Goal: Task Accomplishment & Management: Manage account settings

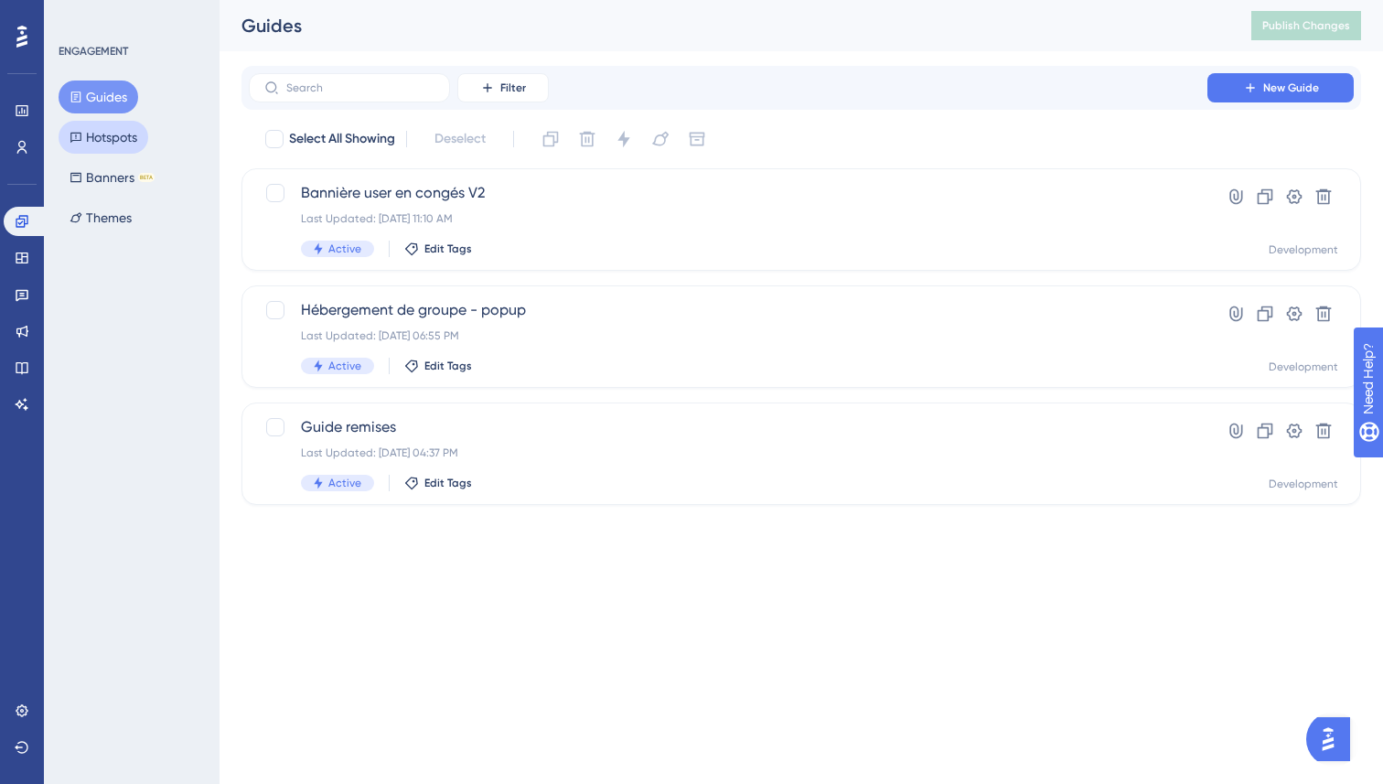
click at [108, 138] on button "Hotspots" at bounding box center [104, 137] width 90 height 33
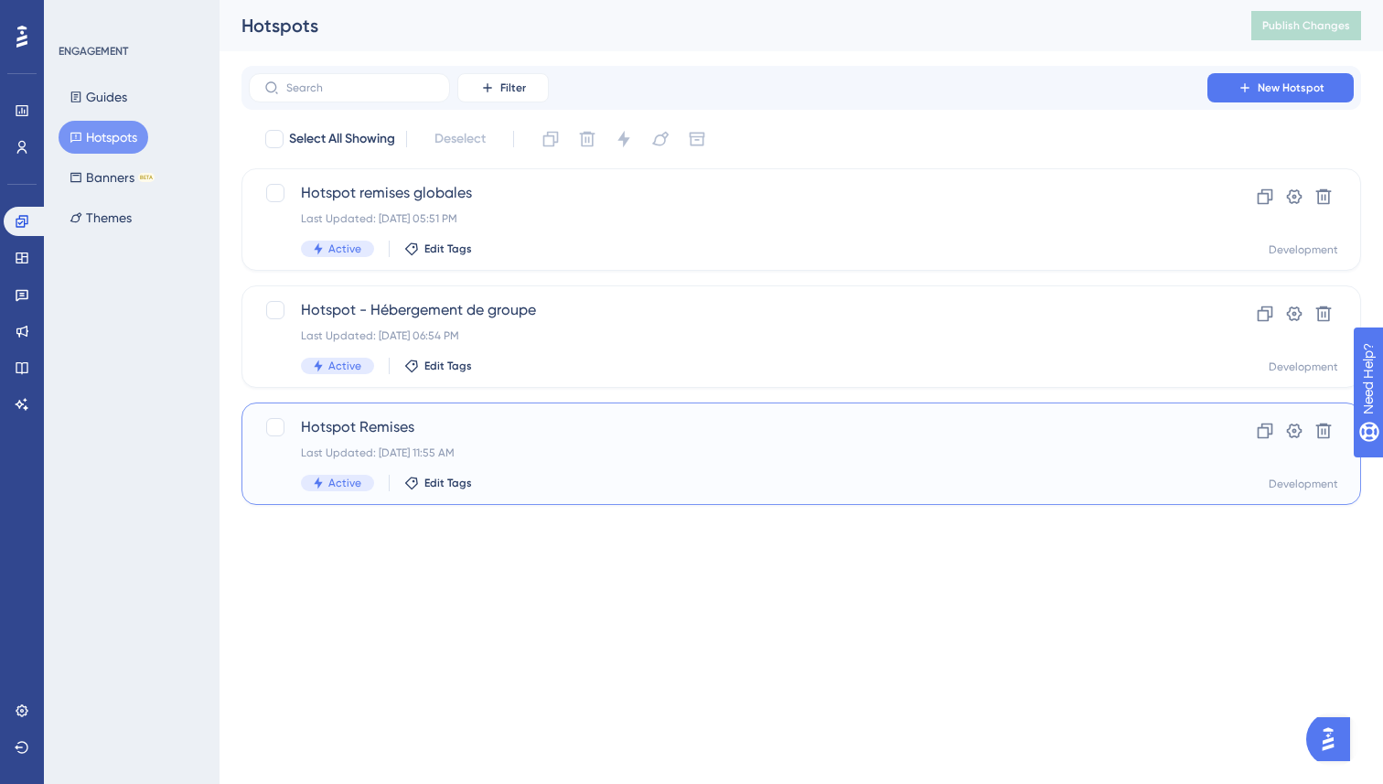
click at [550, 447] on div "Last Updated: [DATE] 11:55 AM" at bounding box center [728, 452] width 854 height 15
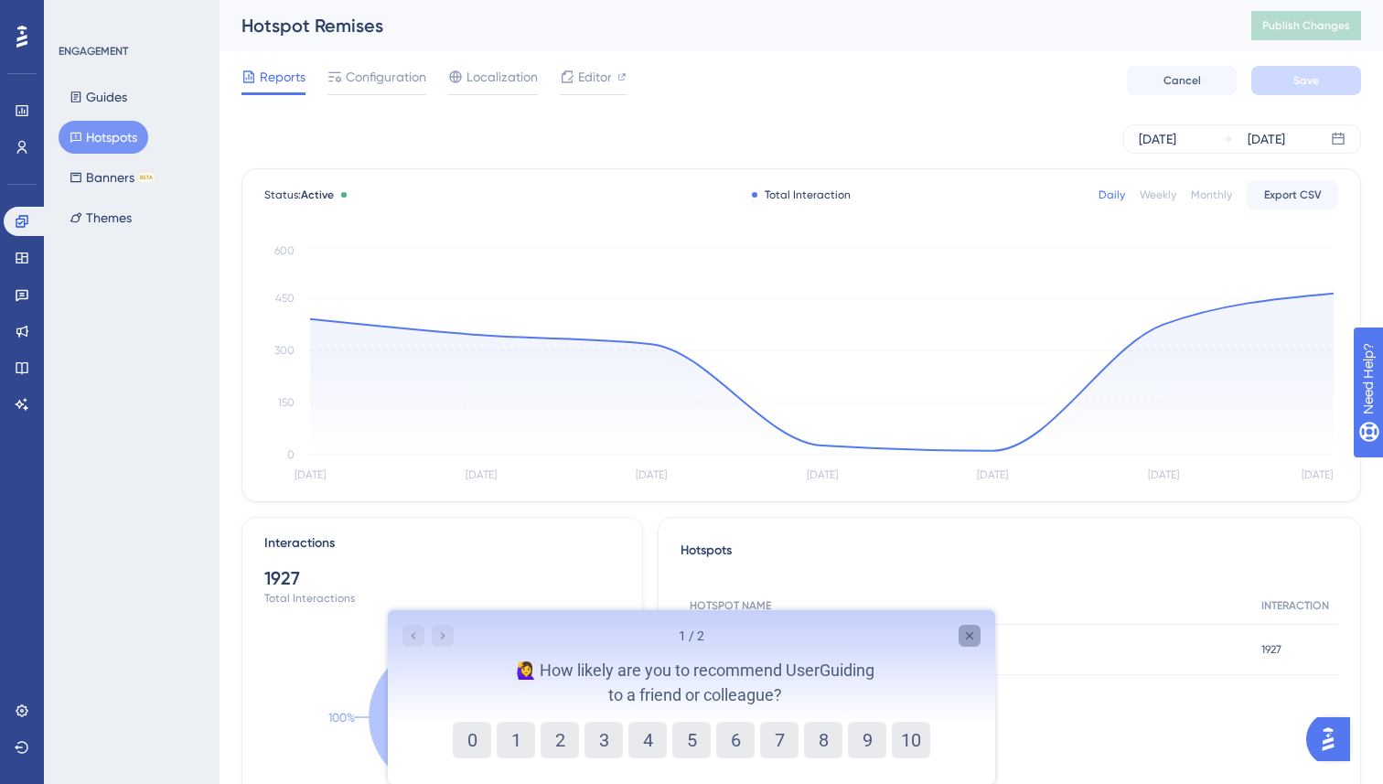
click at [969, 634] on icon "Close survey" at bounding box center [969, 635] width 15 height 15
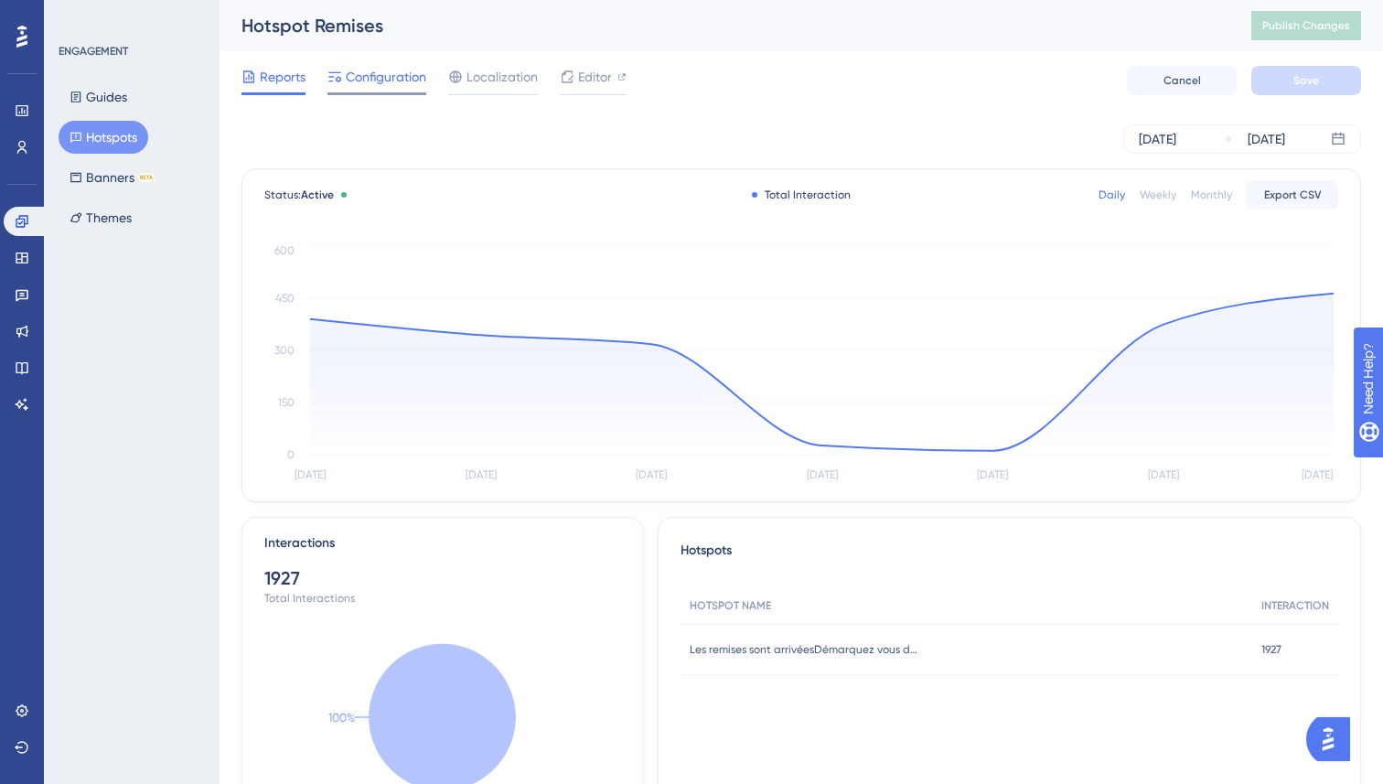
click at [370, 82] on span "Configuration" at bounding box center [386, 77] width 81 height 22
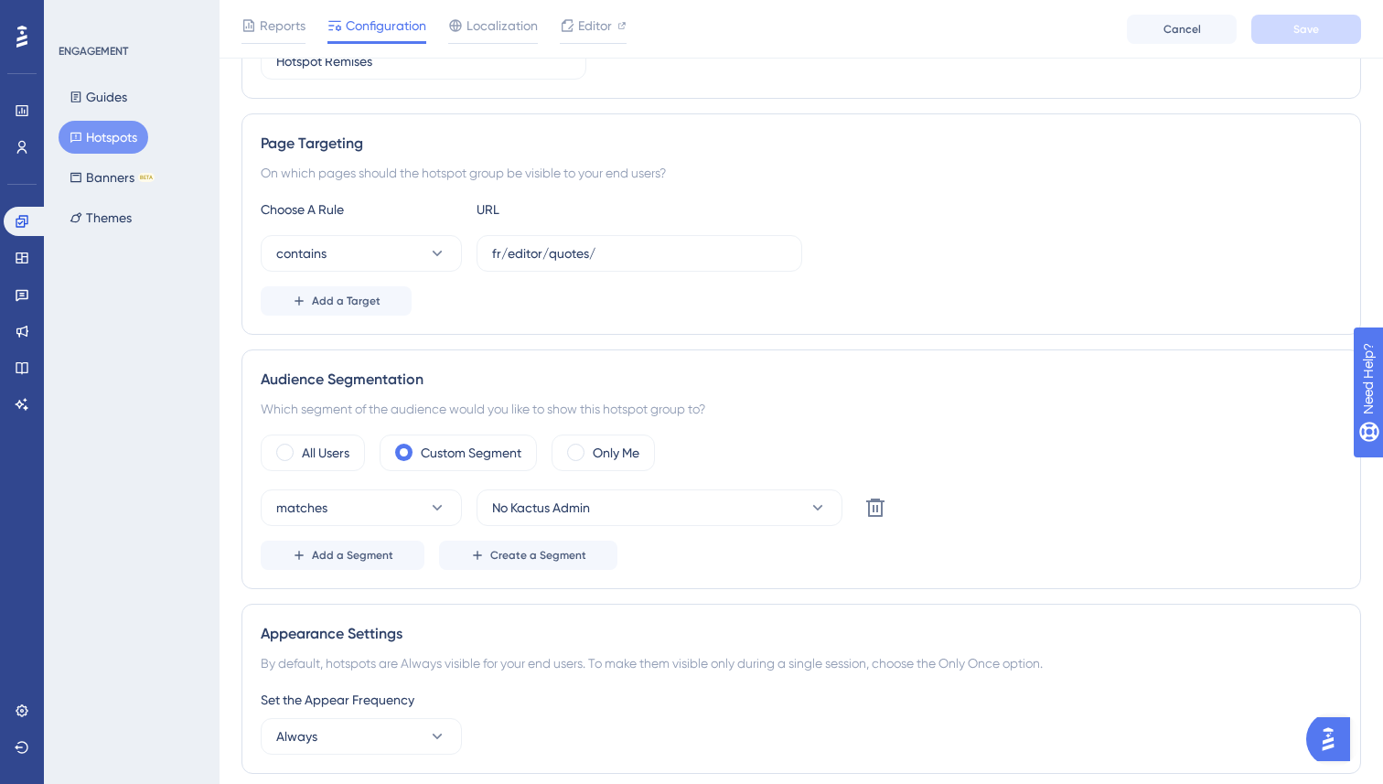
scroll to position [209, 0]
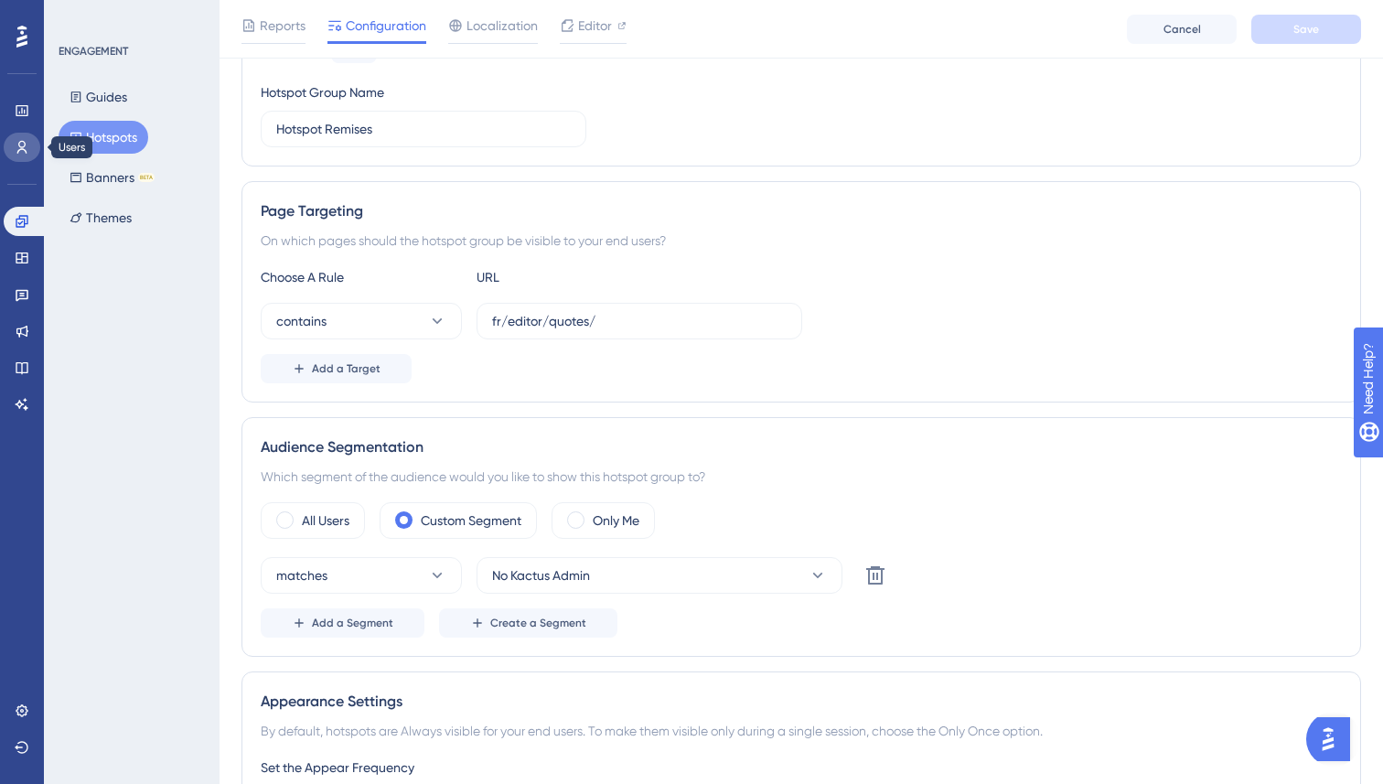
click at [17, 143] on icon at bounding box center [22, 147] width 15 height 15
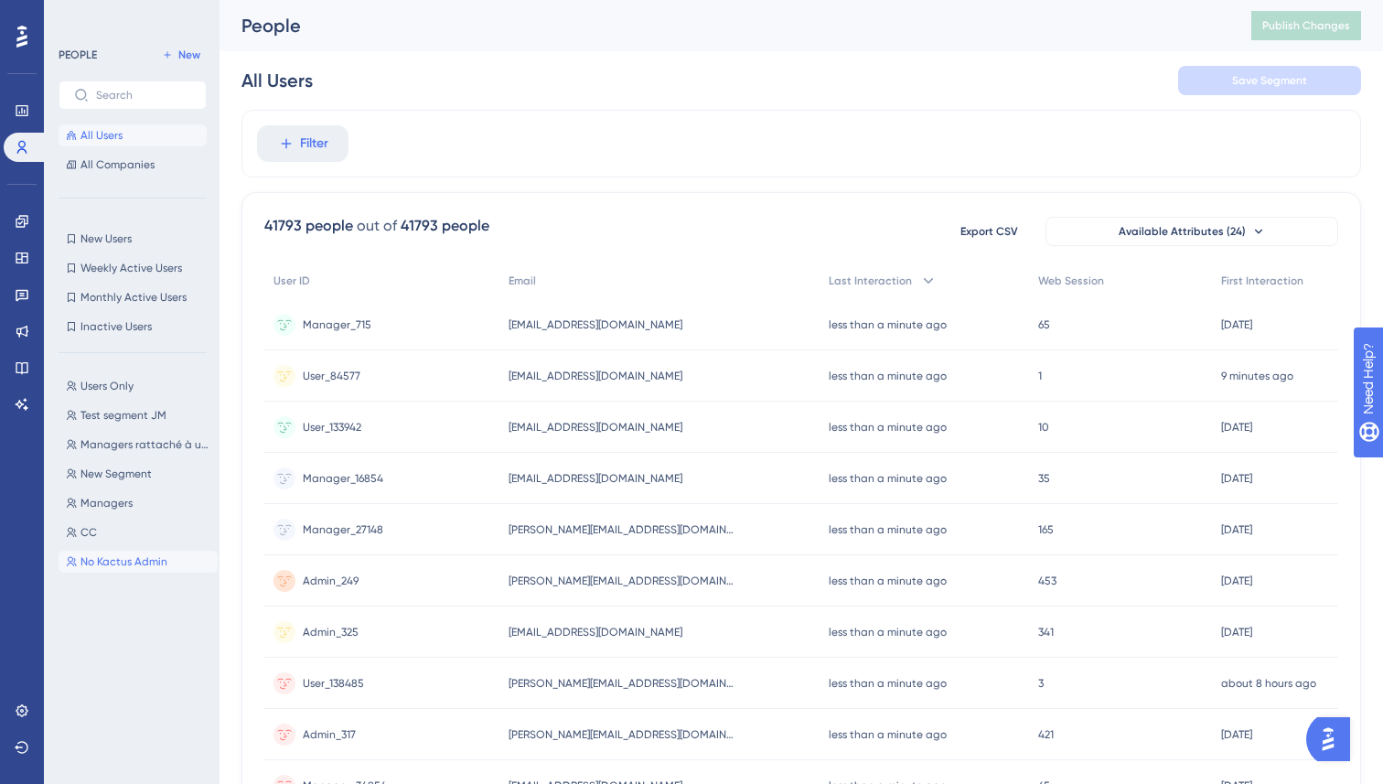
click at [116, 562] on span "No Kactus Admin" at bounding box center [124, 561] width 87 height 15
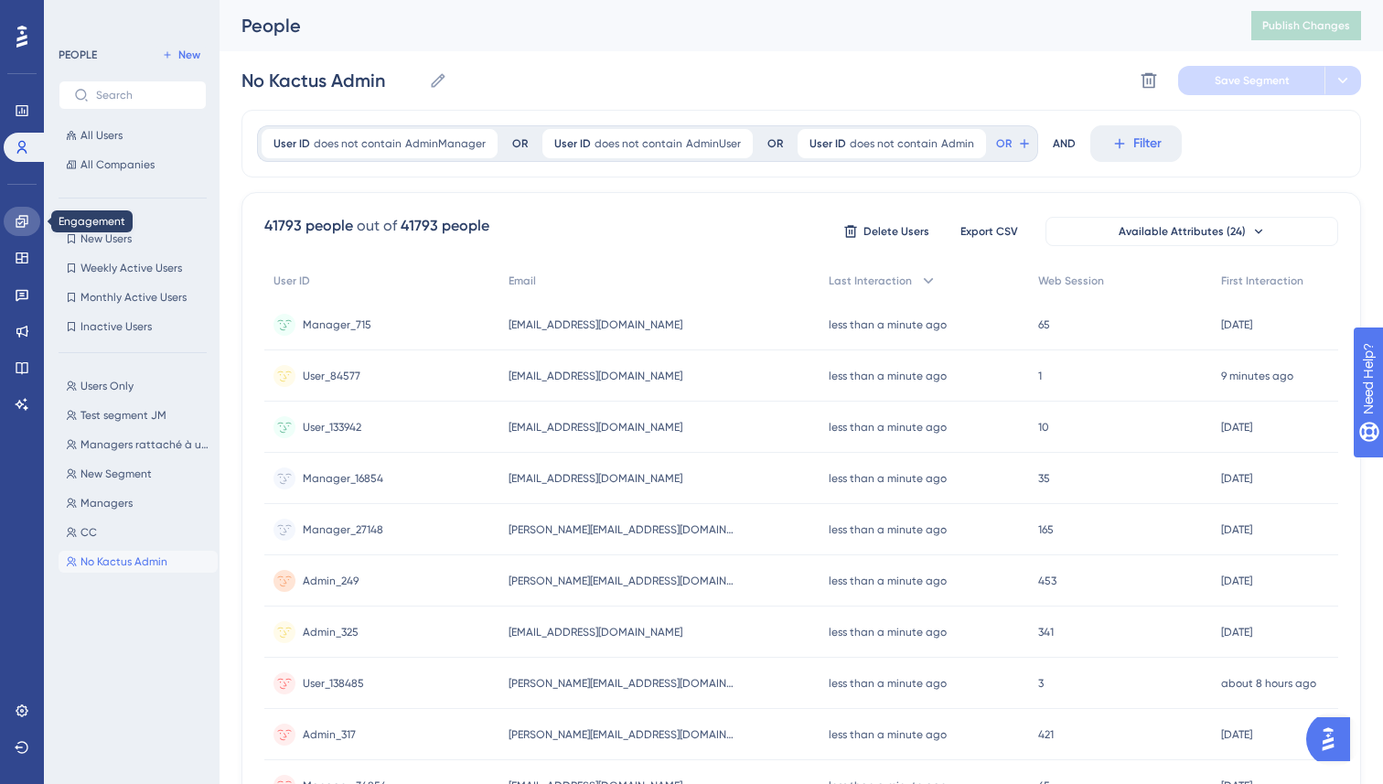
click at [25, 216] on icon at bounding box center [22, 221] width 12 height 12
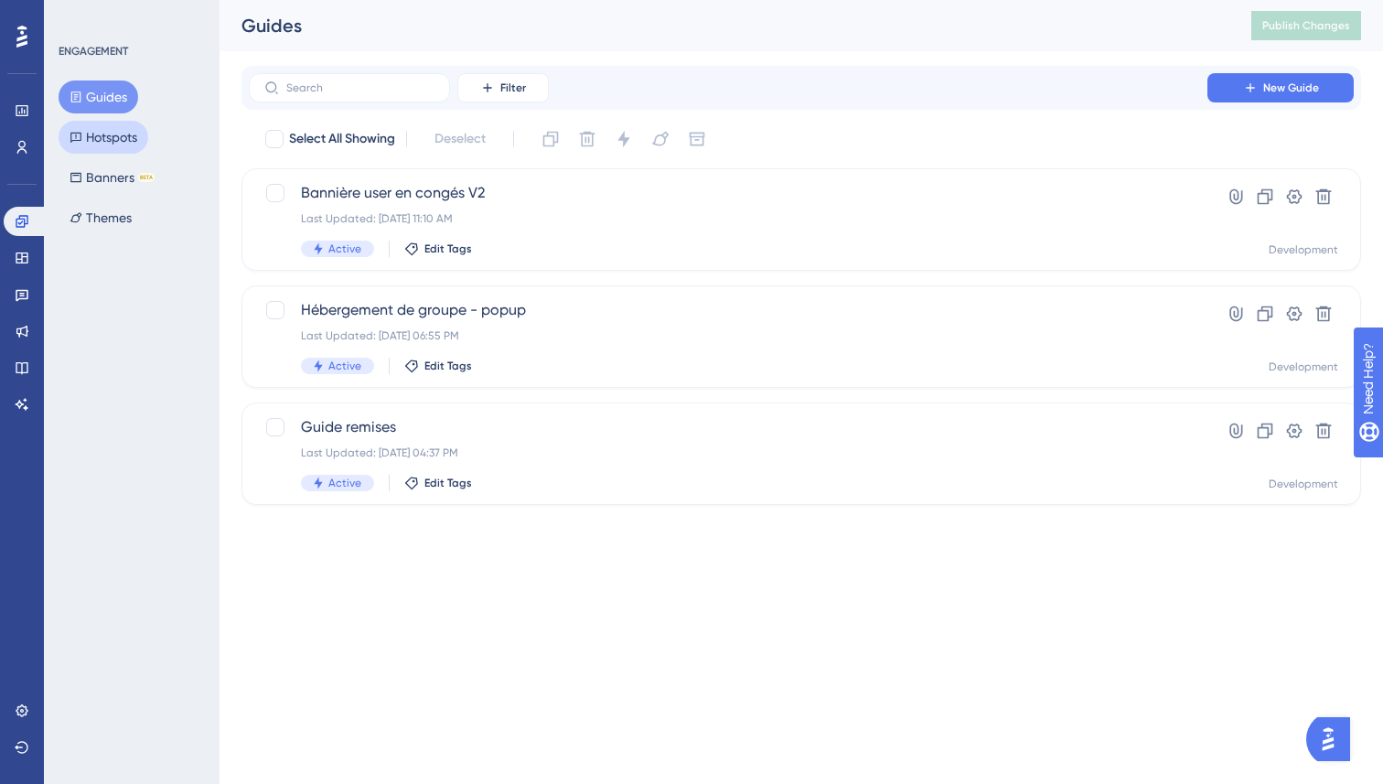
click at [111, 134] on button "Hotspots" at bounding box center [104, 137] width 90 height 33
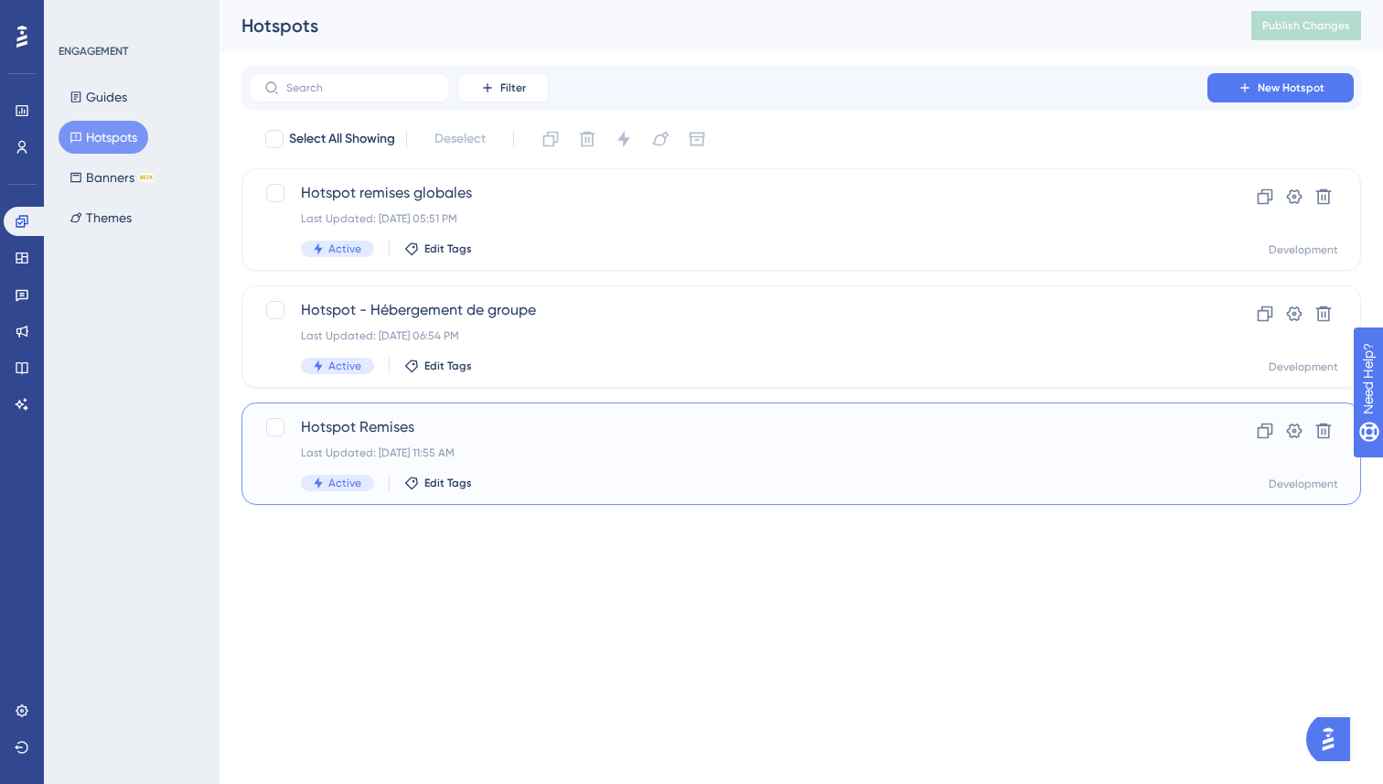
click at [542, 433] on span "Hotspot Remises" at bounding box center [728, 427] width 854 height 22
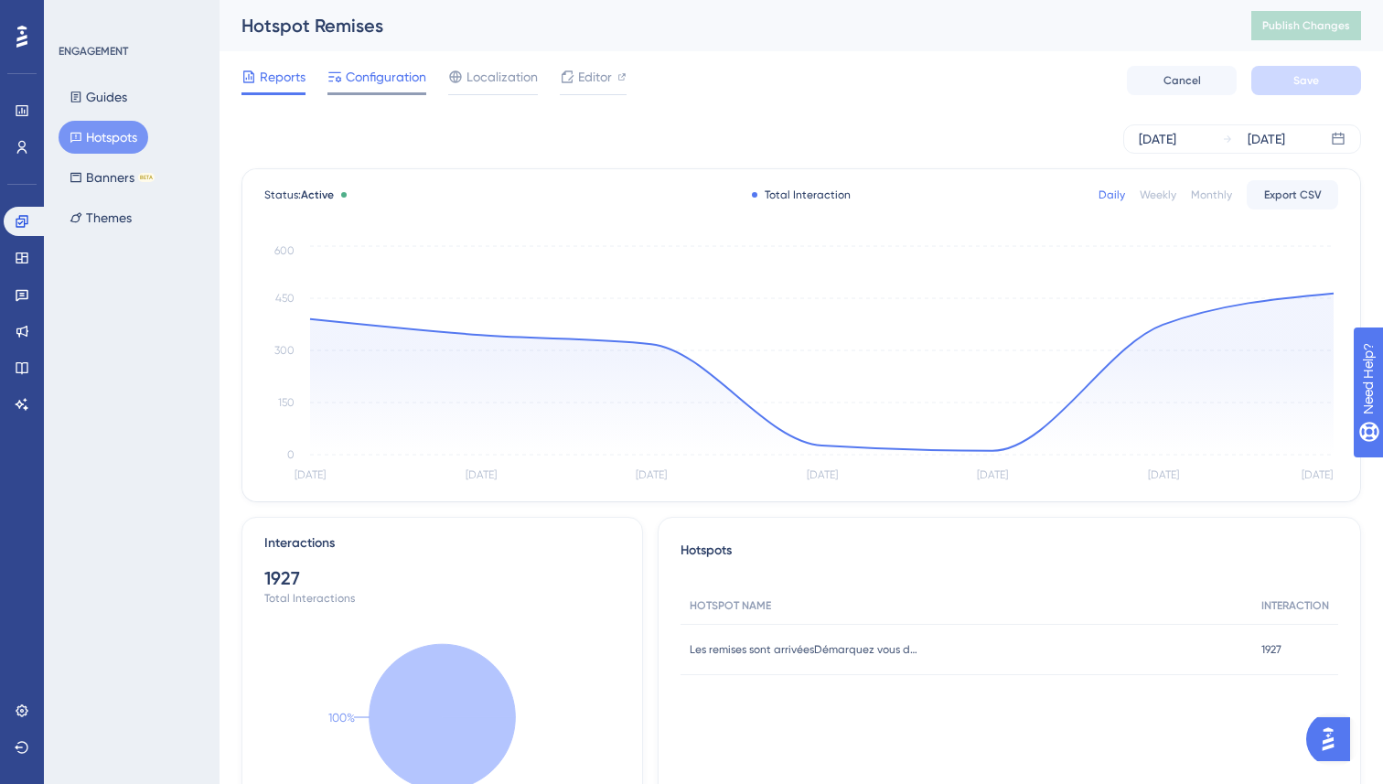
click at [393, 81] on span "Configuration" at bounding box center [386, 77] width 81 height 22
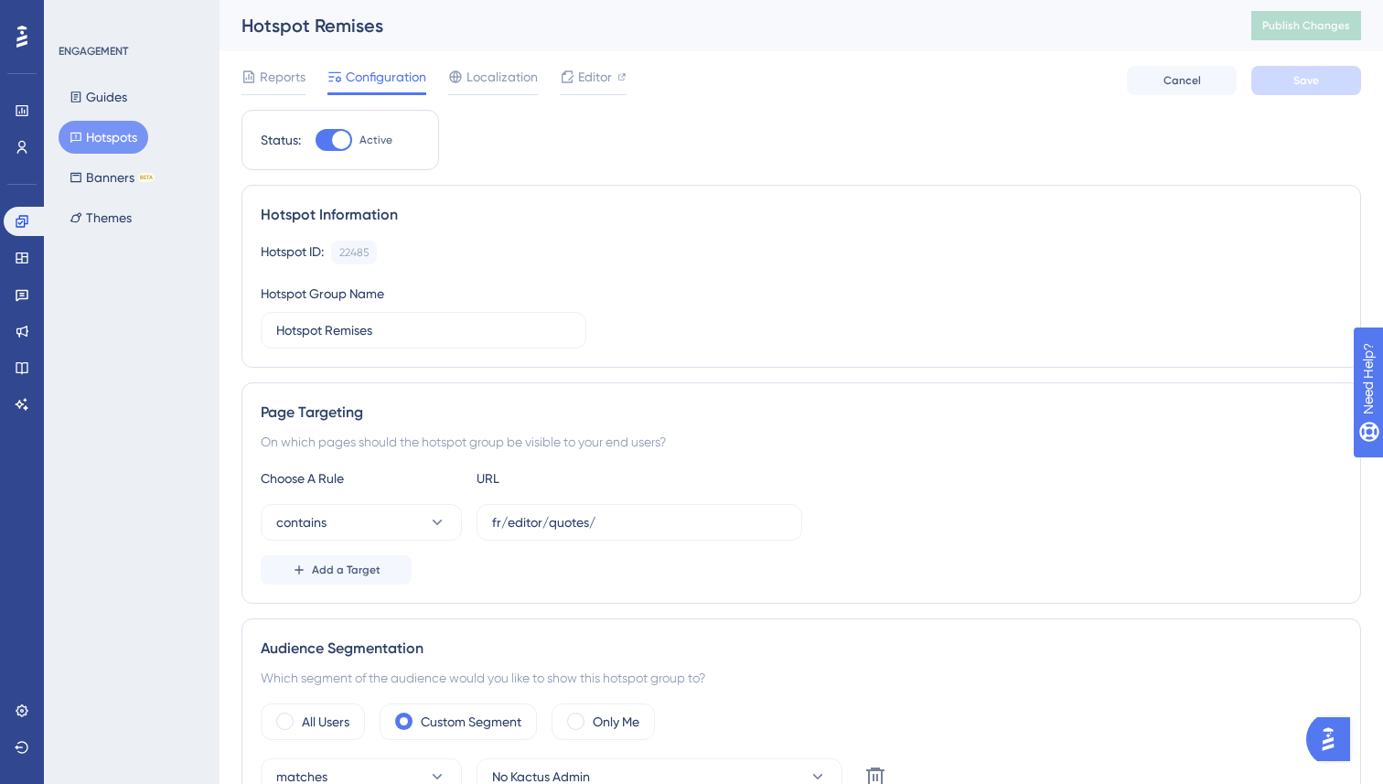
click at [333, 145] on div at bounding box center [334, 140] width 37 height 22
click at [316, 141] on input "Active" at bounding box center [315, 140] width 1 height 1
checkbox input "false"
click at [1313, 75] on span "Save" at bounding box center [1306, 80] width 26 height 15
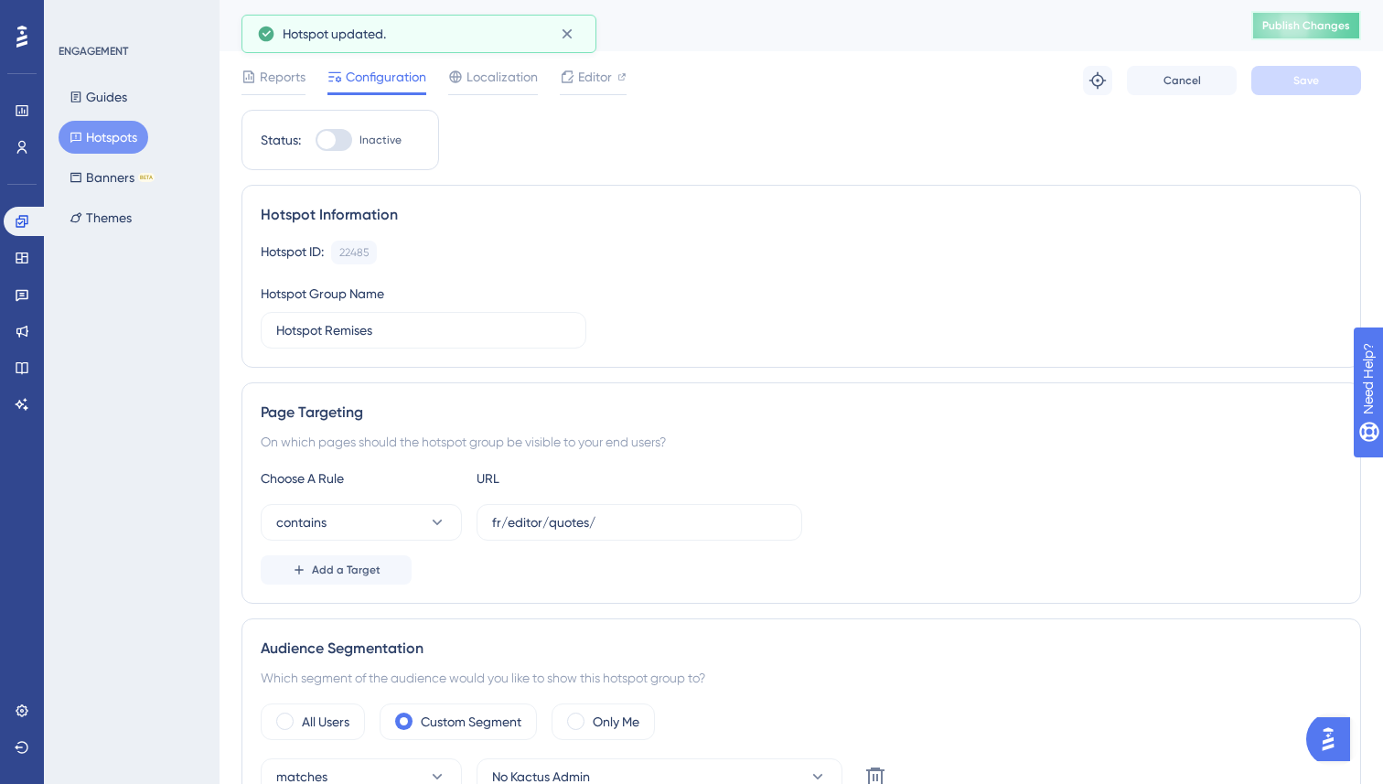
click at [1310, 25] on span "Publish Changes" at bounding box center [1306, 25] width 88 height 15
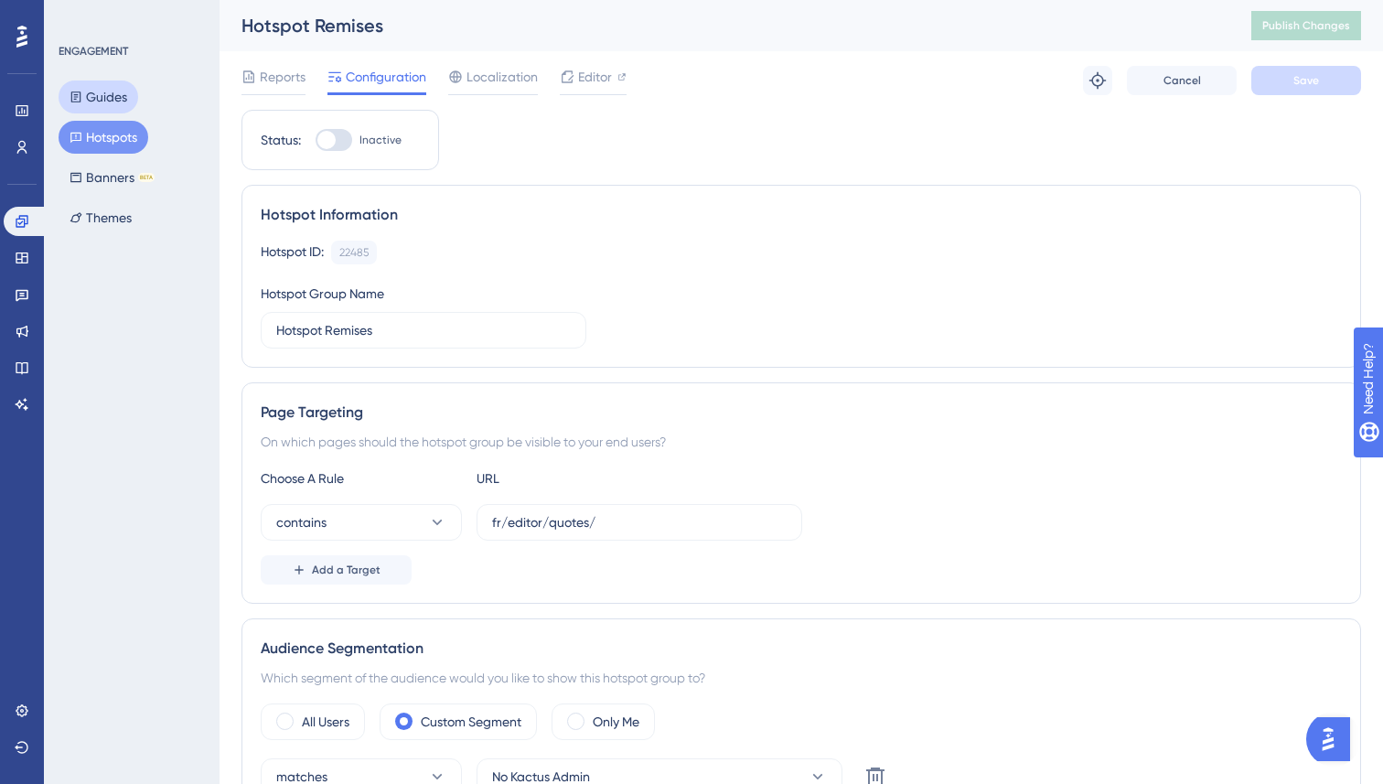
click at [114, 89] on button "Guides" at bounding box center [99, 97] width 80 height 33
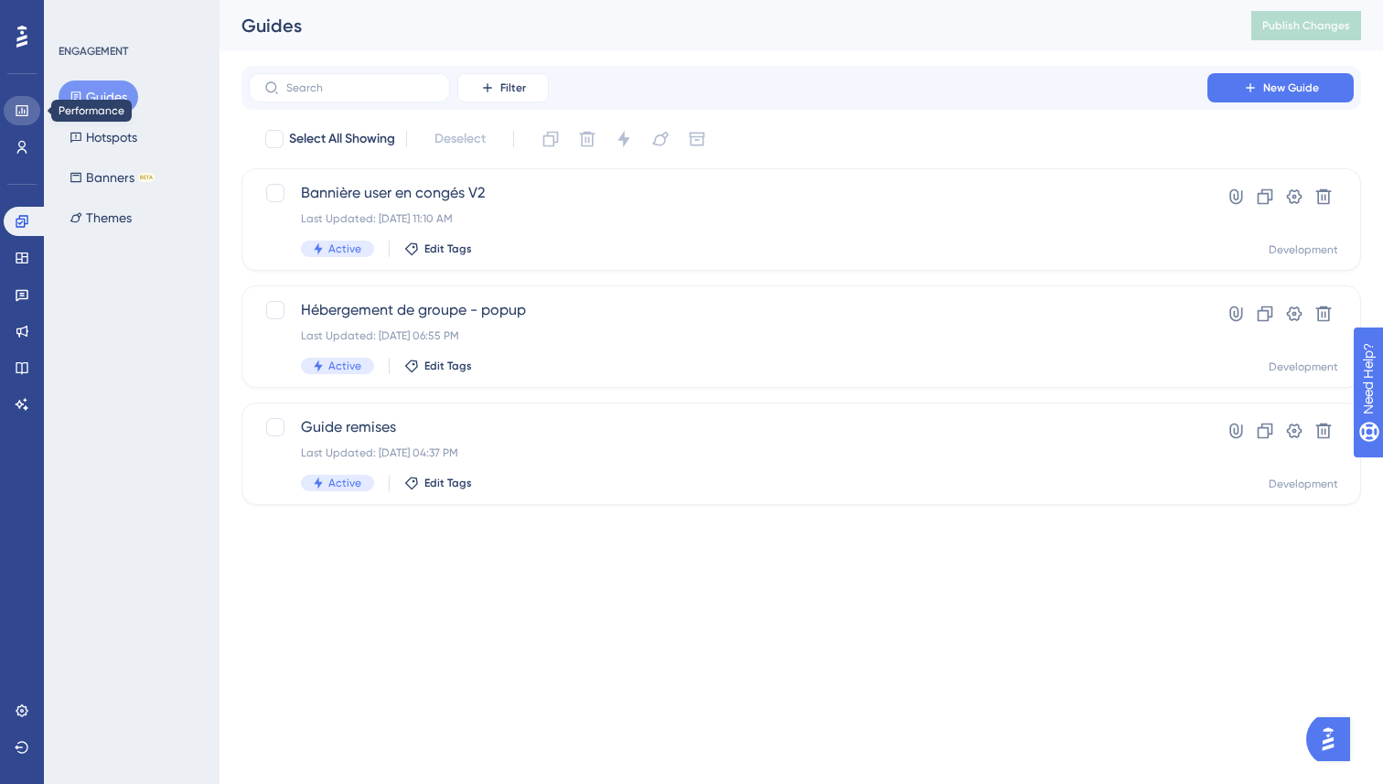
click at [20, 103] on icon at bounding box center [22, 110] width 15 height 15
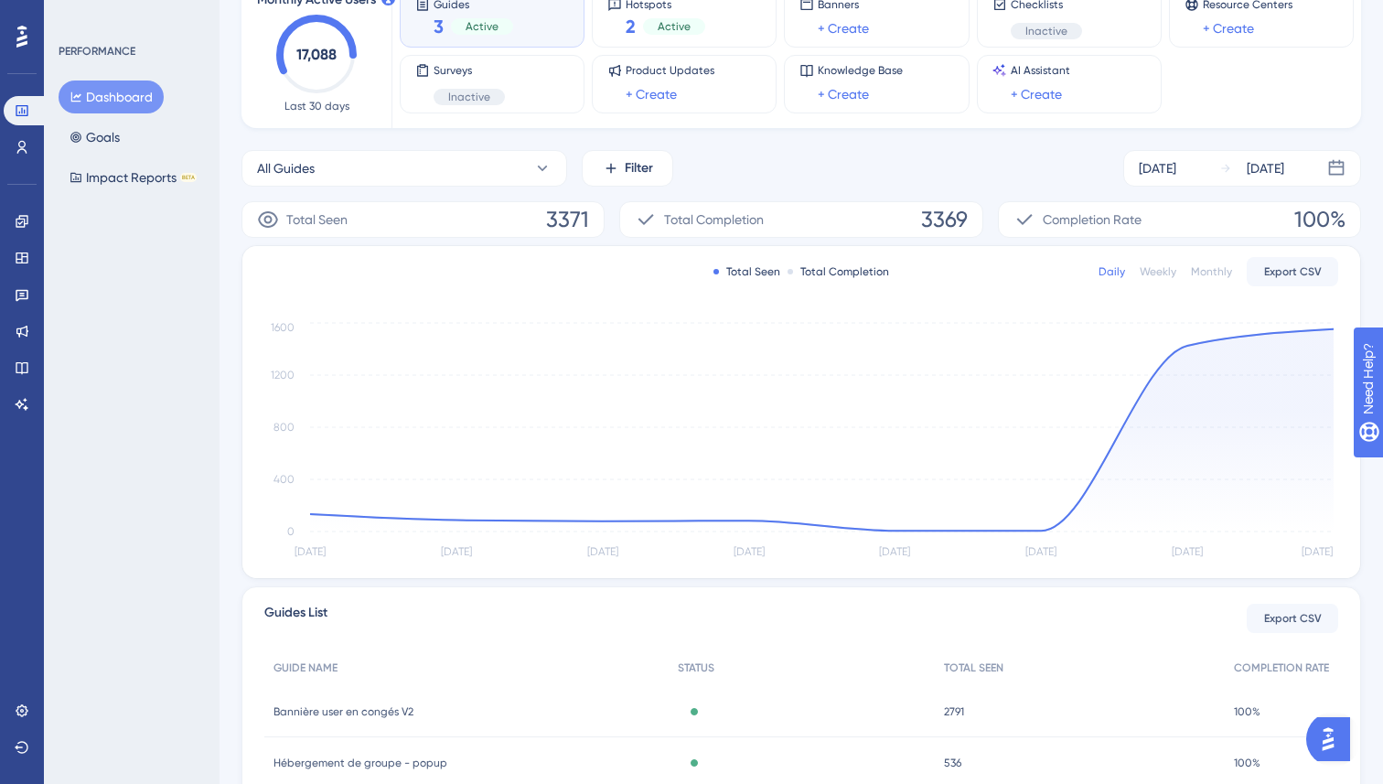
scroll to position [81, 0]
